Goal: Task Accomplishment & Management: Manage account settings

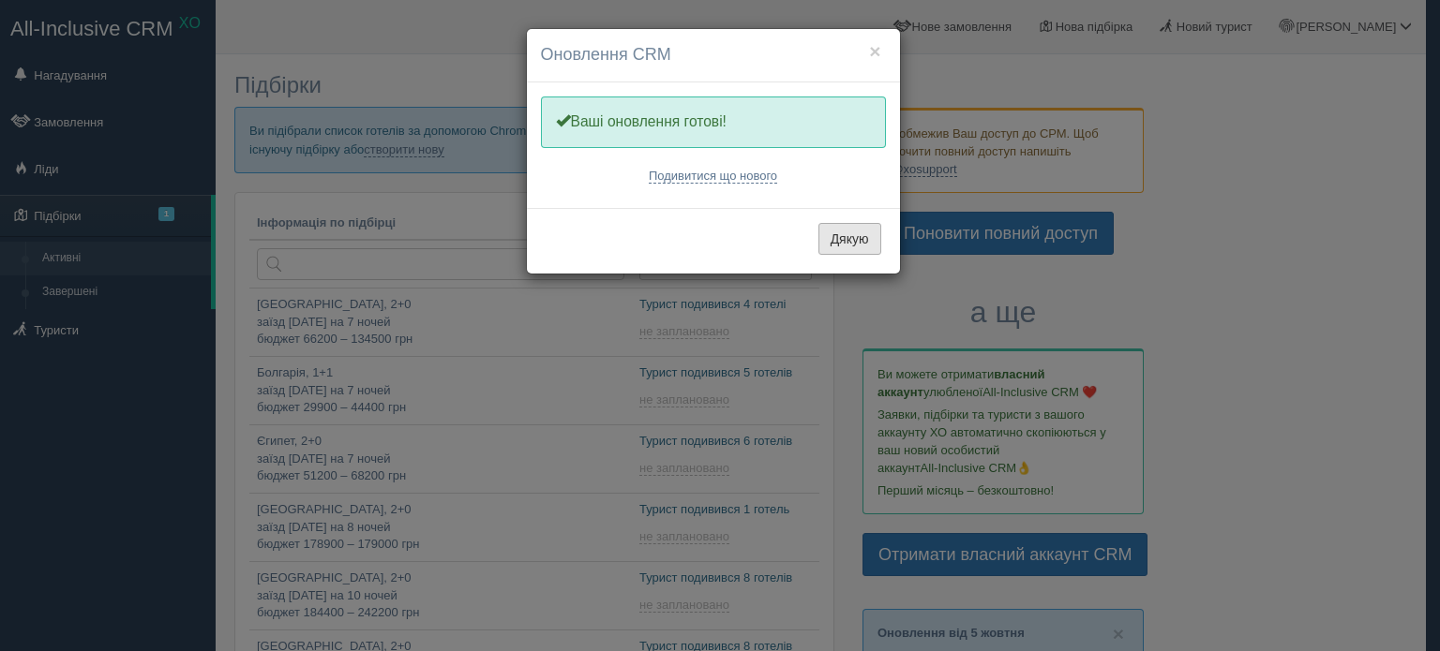
click at [865, 241] on button "Дякую" at bounding box center [849, 239] width 63 height 32
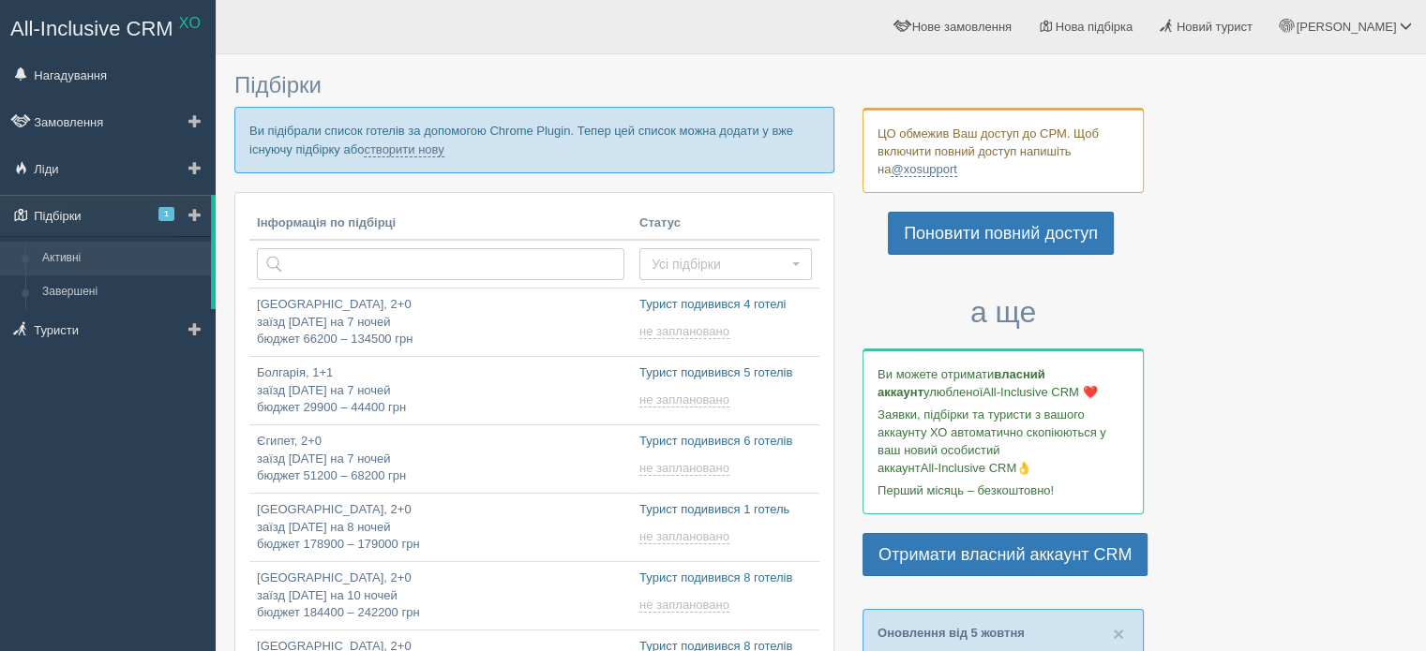
click at [125, 212] on link "Підбірки 1" at bounding box center [105, 215] width 211 height 41
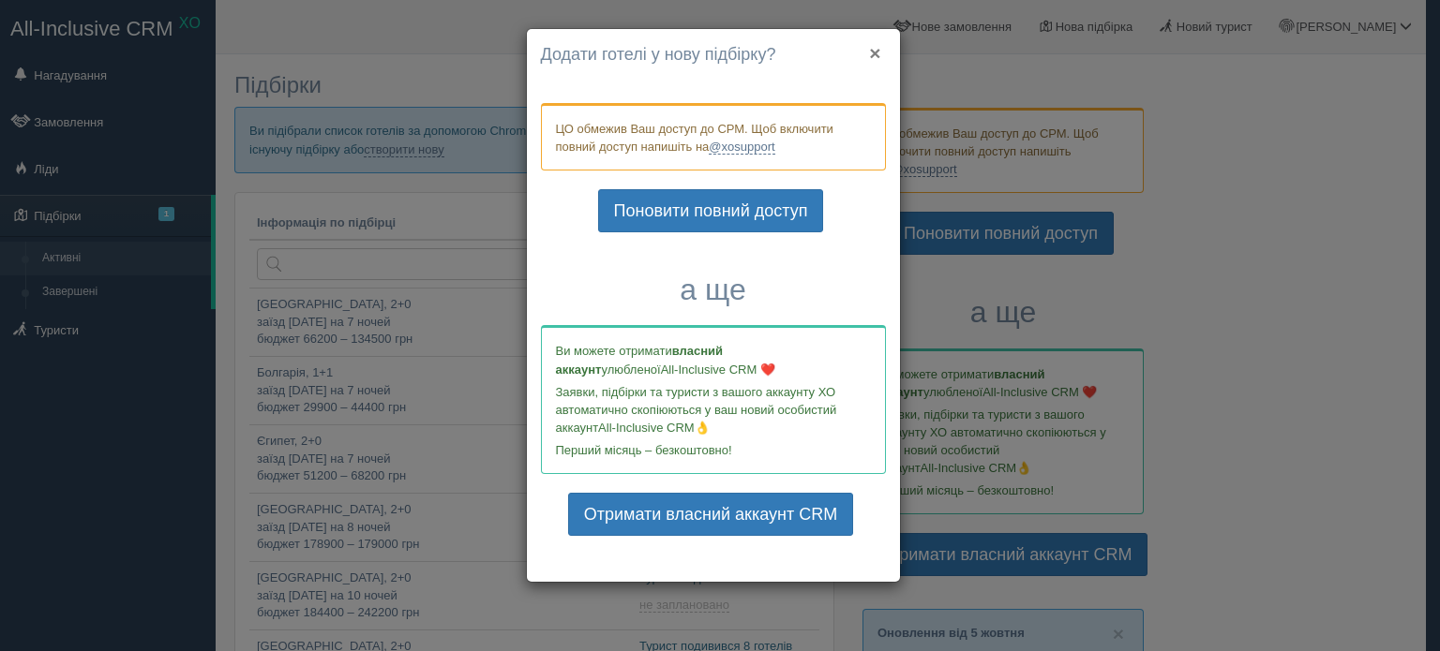
click at [877, 49] on button "×" at bounding box center [874, 53] width 11 height 20
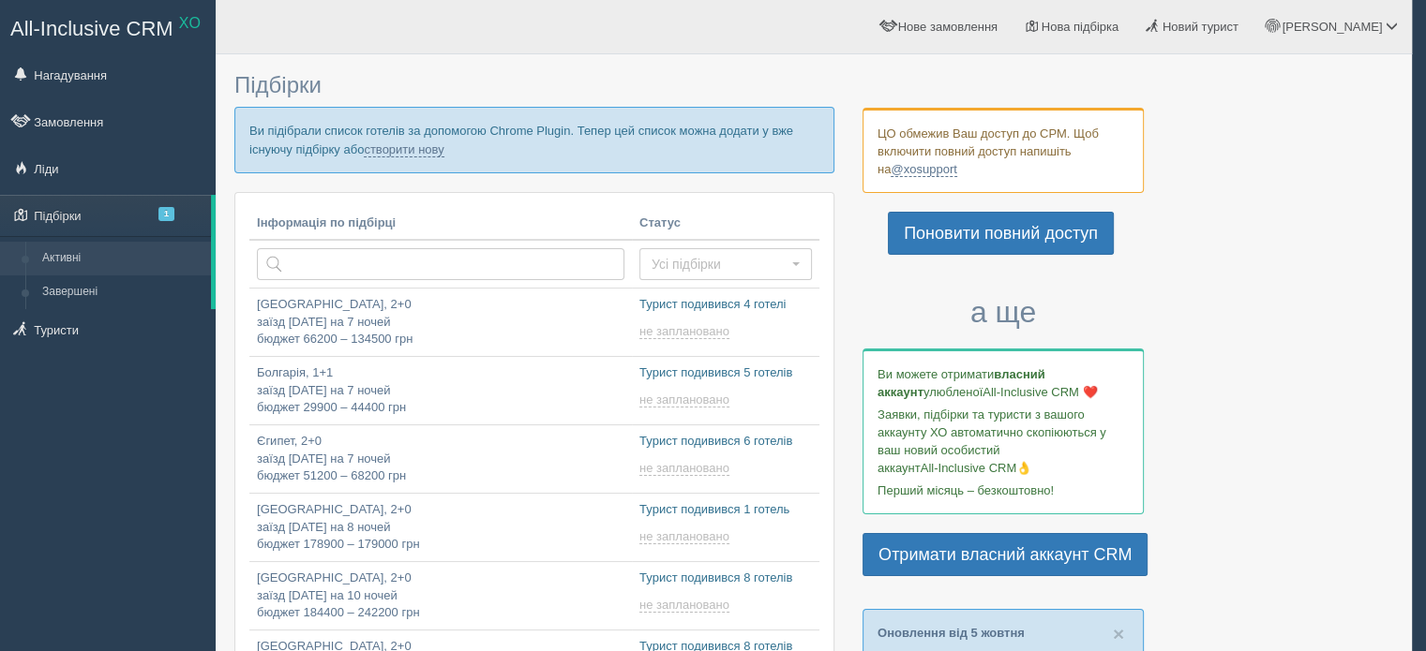
type input "2025-10-09 13:30"
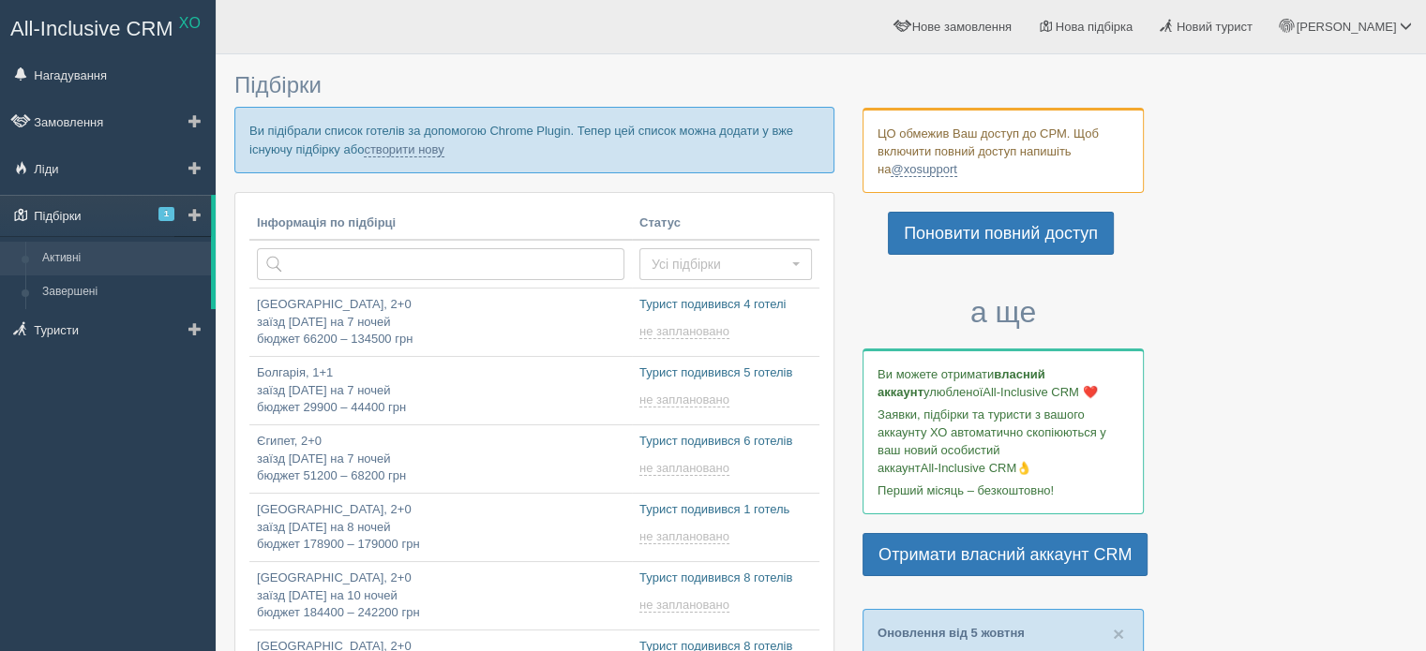
click at [158, 218] on span "1" at bounding box center [166, 214] width 16 height 14
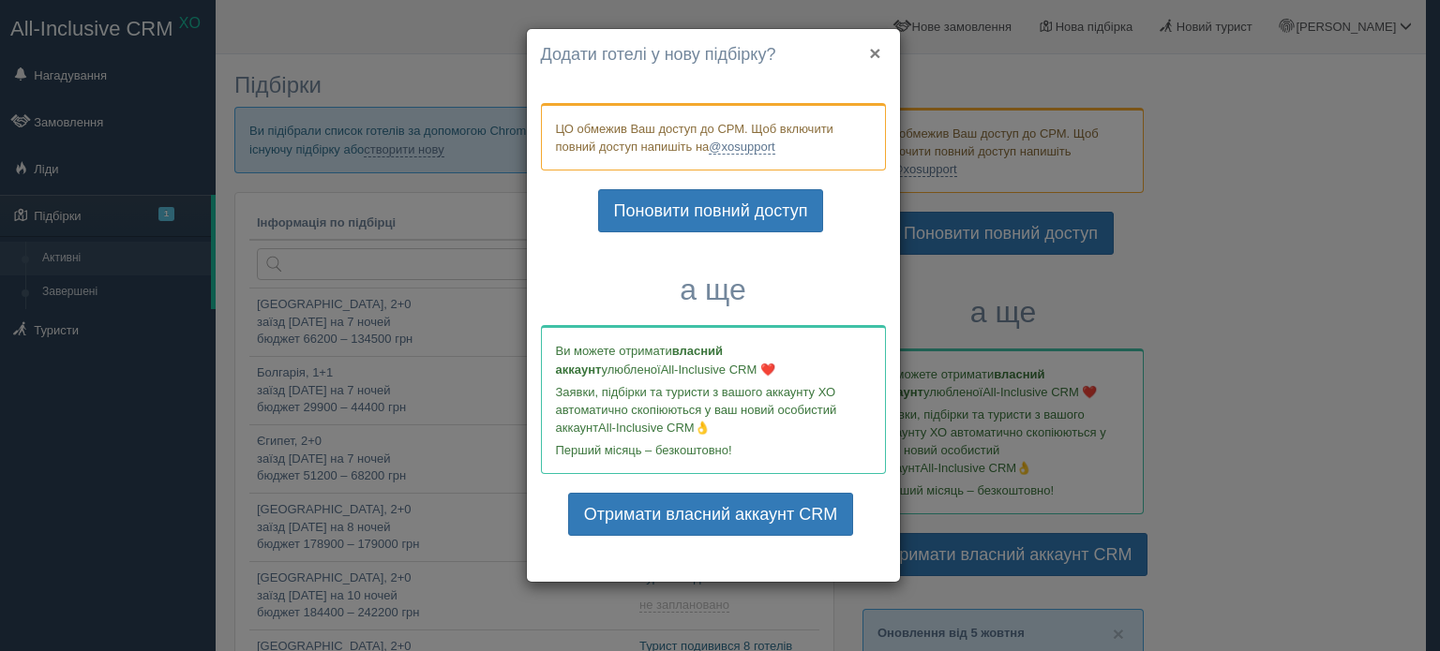
click at [877, 54] on button "×" at bounding box center [874, 53] width 11 height 20
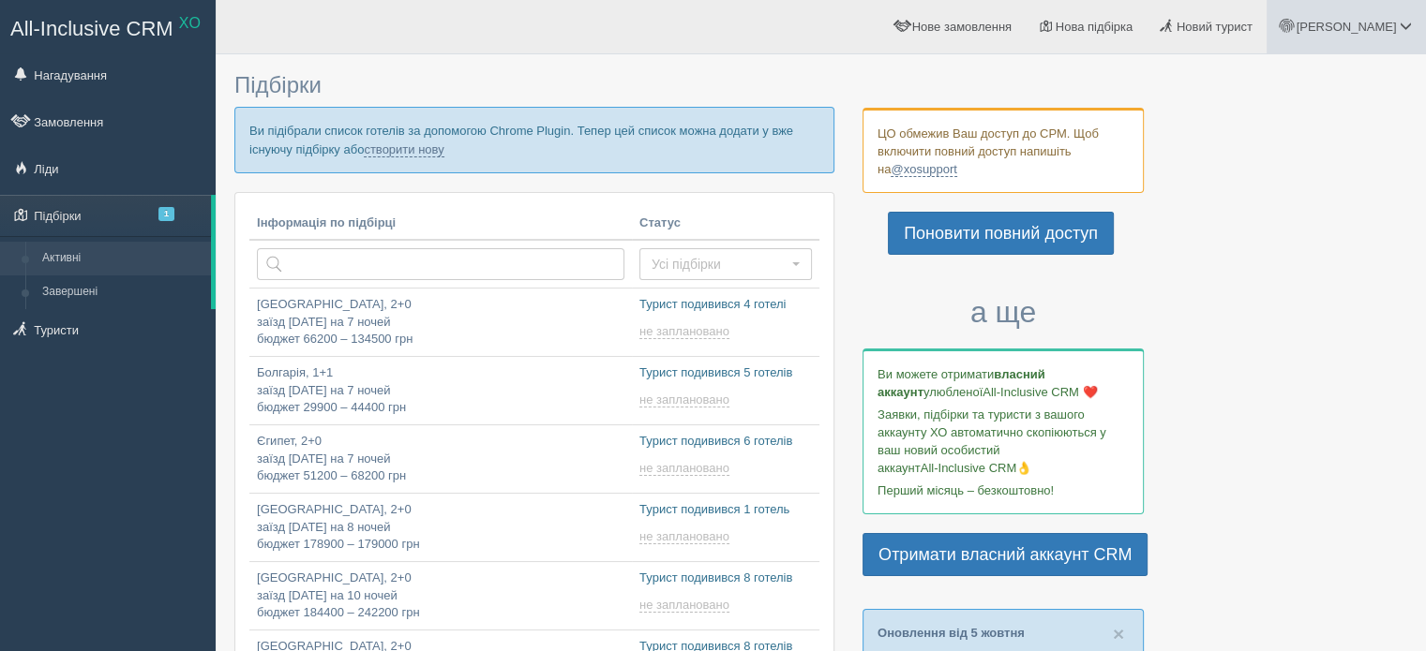
click at [1396, 29] on span "[PERSON_NAME]" at bounding box center [1345, 27] width 100 height 14
click at [1299, 247] on link "Вихід" at bounding box center [1322, 243] width 204 height 40
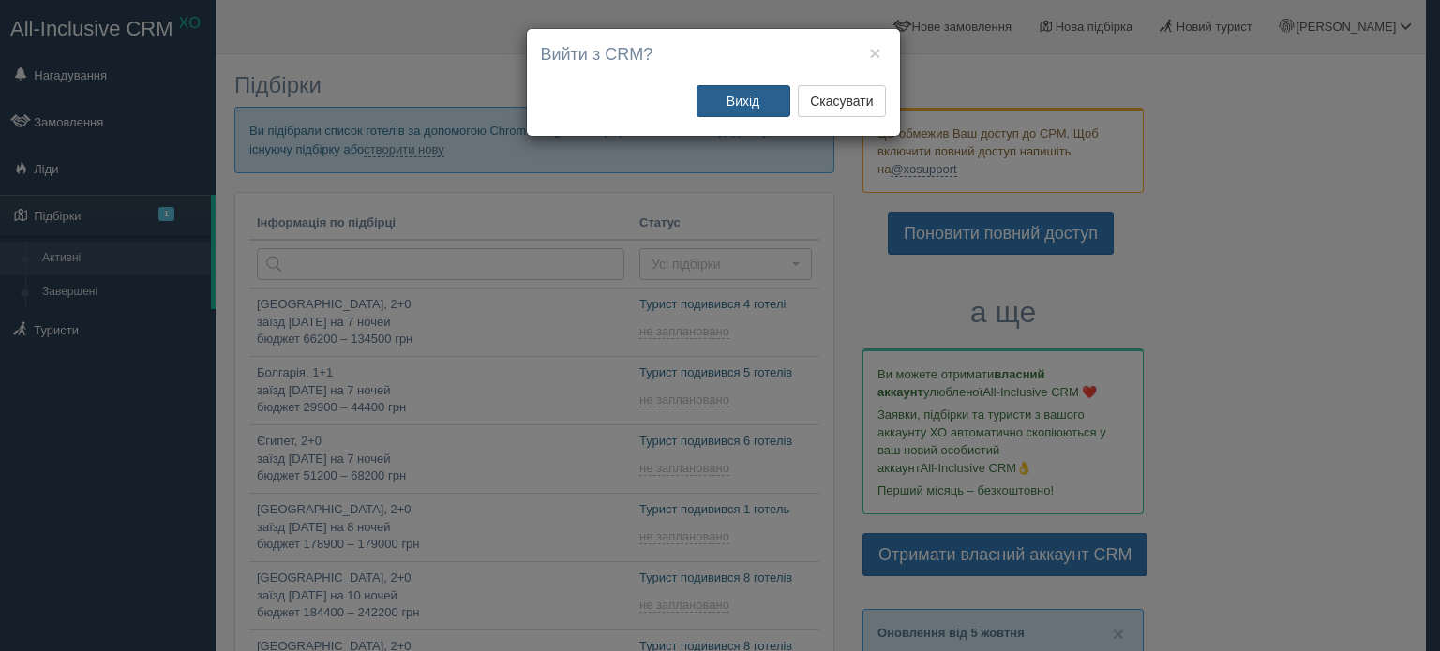
drag, startPoint x: 754, startPoint y: 97, endPoint x: 1118, endPoint y: 198, distance: 378.4
click at [754, 97] on button "Вихід" at bounding box center [743, 101] width 94 height 32
